Goal: Book appointment/travel/reservation

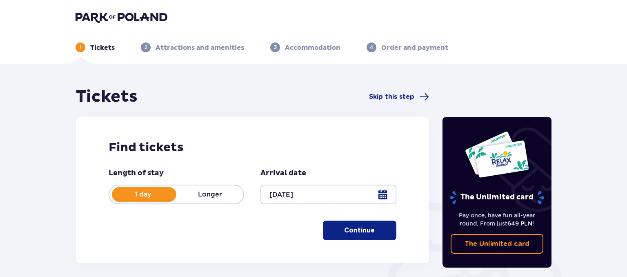
click at [380, 198] on div at bounding box center [327, 194] width 135 height 20
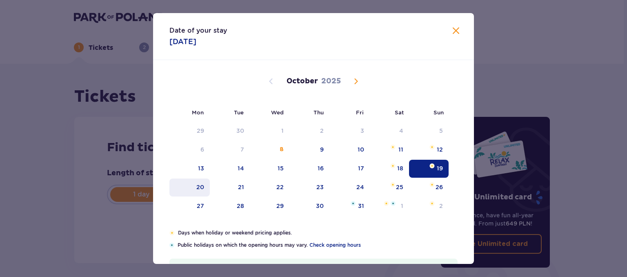
click at [201, 184] on div "20" at bounding box center [200, 187] width 8 height 8
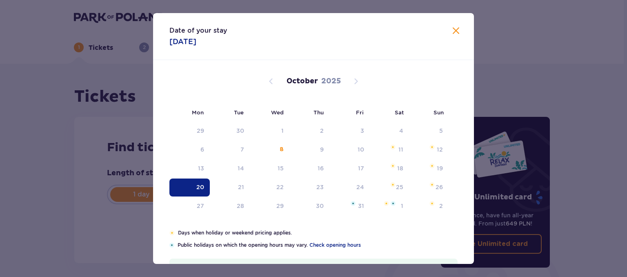
type input "[DATE]"
click at [201, 186] on div "1 day Longer" at bounding box center [174, 194] width 135 height 20
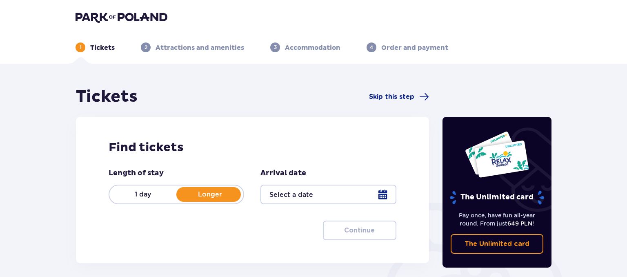
click at [375, 196] on div at bounding box center [327, 194] width 135 height 20
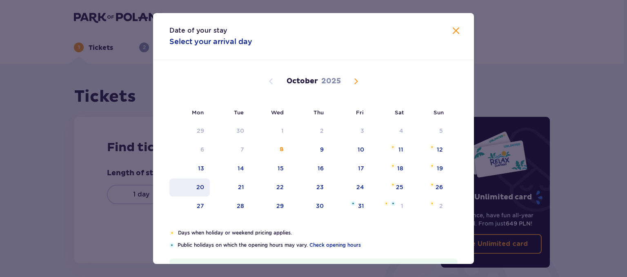
click at [198, 183] on div "20" at bounding box center [200, 187] width 8 height 8
click at [469, 105] on div "Mon Tue Wed Thu Fri Sat Sun" at bounding box center [313, 111] width 321 height 19
click at [458, 30] on span "Close" at bounding box center [456, 31] width 10 height 10
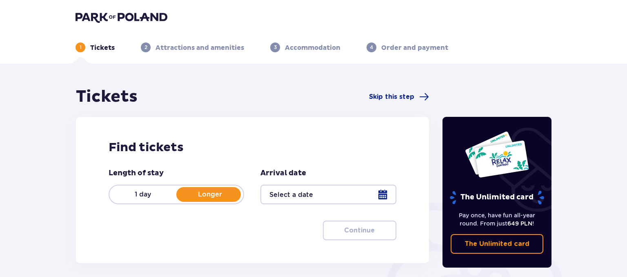
click at [380, 200] on div at bounding box center [327, 194] width 135 height 20
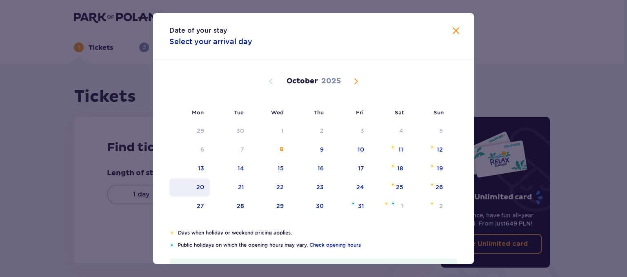
click at [200, 190] on div "20" at bounding box center [200, 187] width 8 height 8
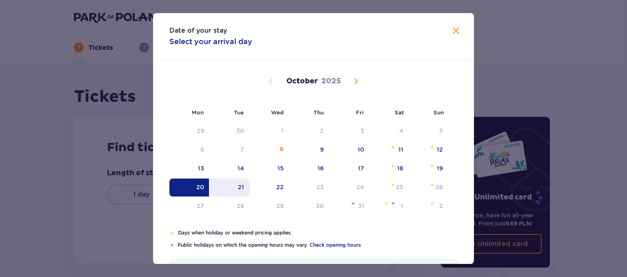
click at [240, 187] on div "21" at bounding box center [241, 187] width 6 height 8
click at [244, 189] on div "21" at bounding box center [230, 187] width 40 height 18
type input "[DATE] - [DATE]"
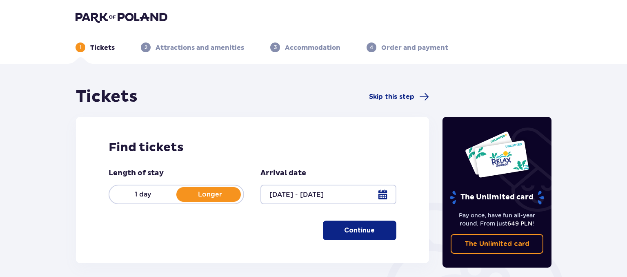
click at [370, 234] on button "Continue" at bounding box center [359, 230] width 73 height 20
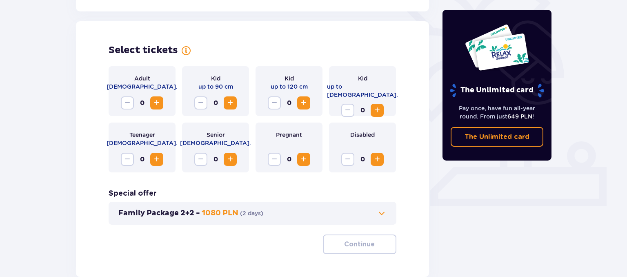
scroll to position [227, 0]
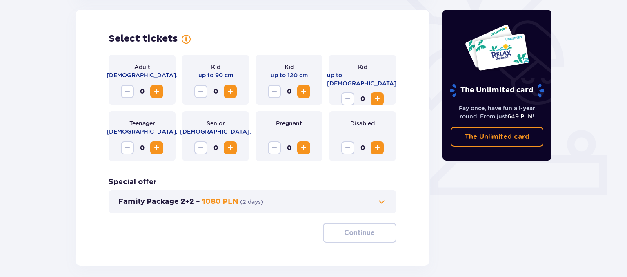
click at [154, 93] on span "Increase" at bounding box center [157, 92] width 10 height 10
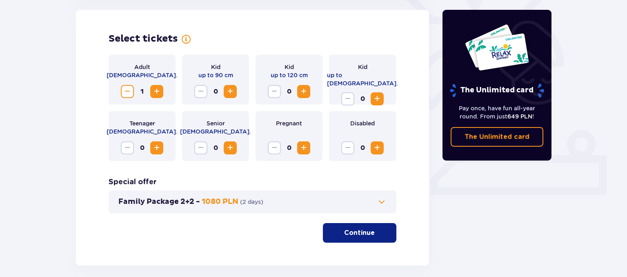
click at [305, 91] on span "Increase" at bounding box center [304, 92] width 10 height 10
click at [358, 231] on p "Continue" at bounding box center [359, 232] width 31 height 9
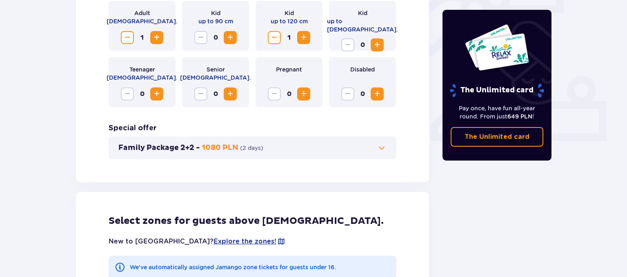
scroll to position [0, 0]
